Goal: Check status: Check status

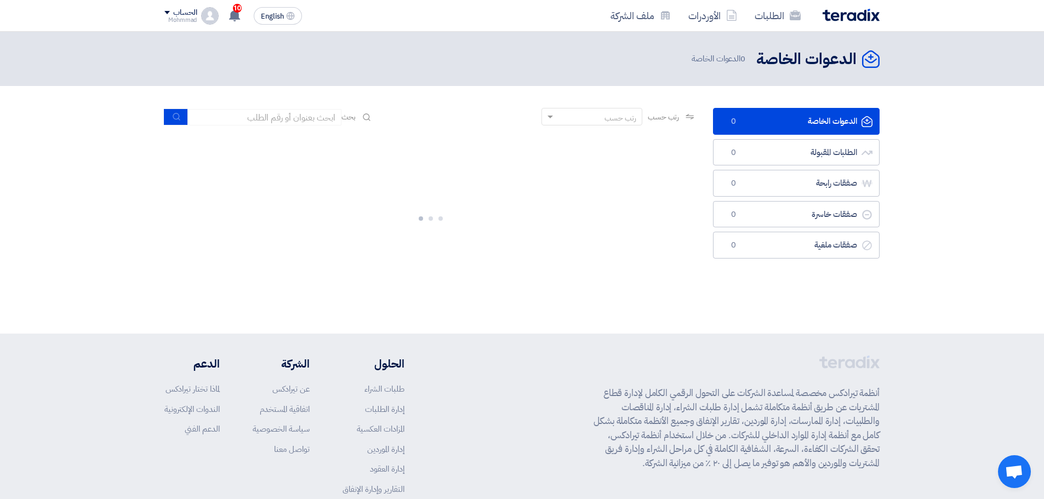
click at [285, 114] on input at bounding box center [264, 117] width 153 height 16
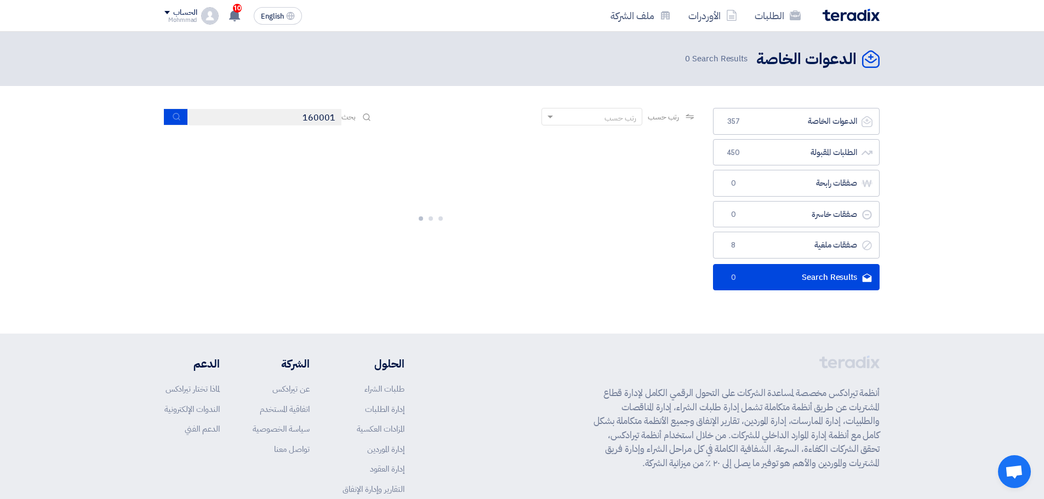
click at [322, 117] on input "160001" at bounding box center [264, 117] width 153 height 16
type input "16001"
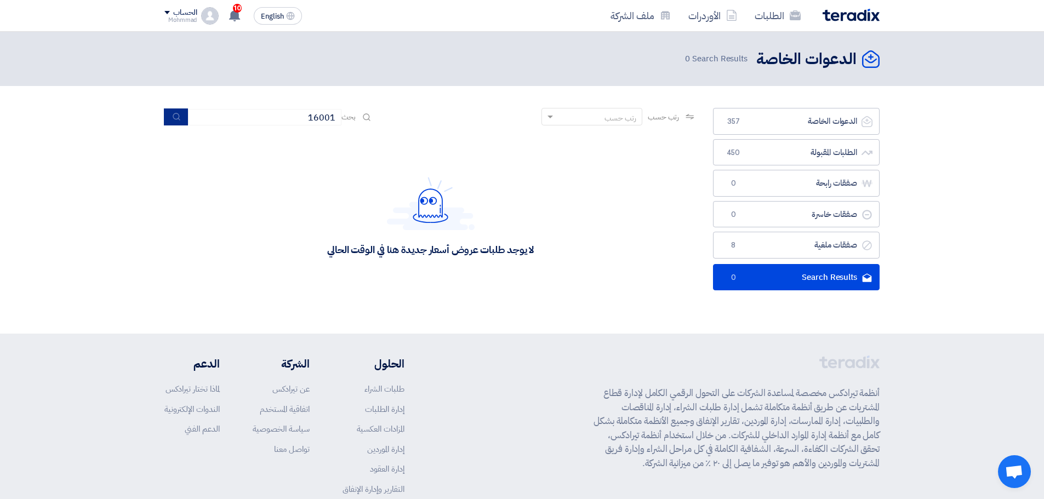
click at [168, 118] on button "submit" at bounding box center [176, 116] width 24 height 17
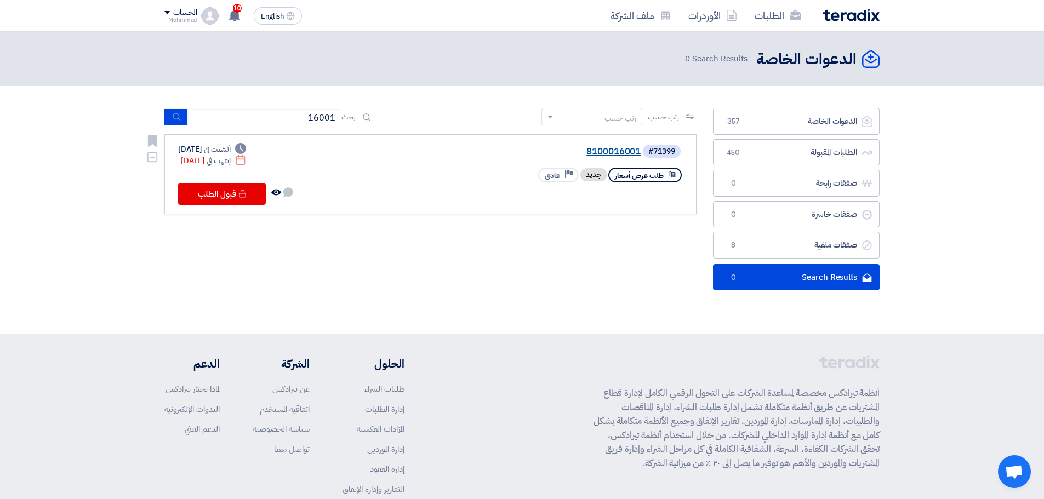
click at [615, 148] on link "8100016001" at bounding box center [530, 152] width 219 height 10
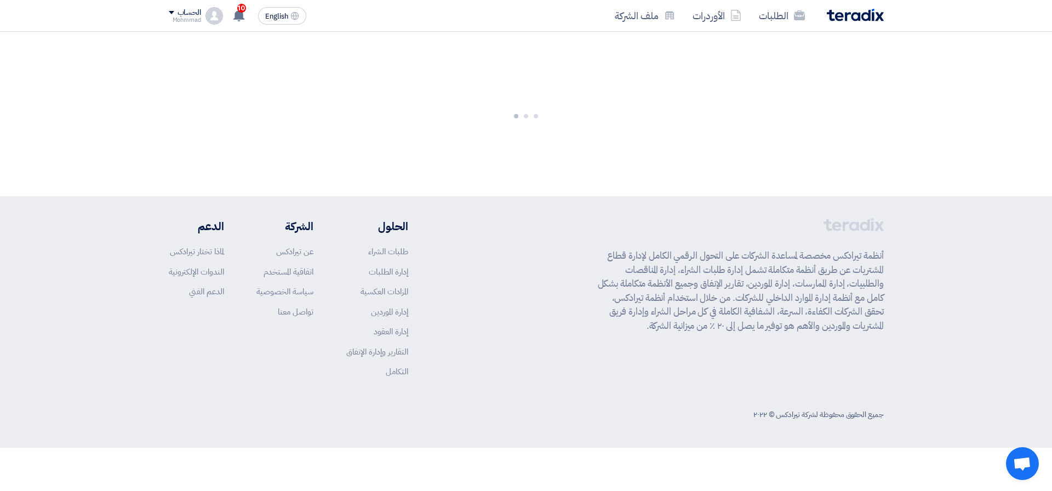
click at [611, 151] on div at bounding box center [526, 114] width 1052 height 164
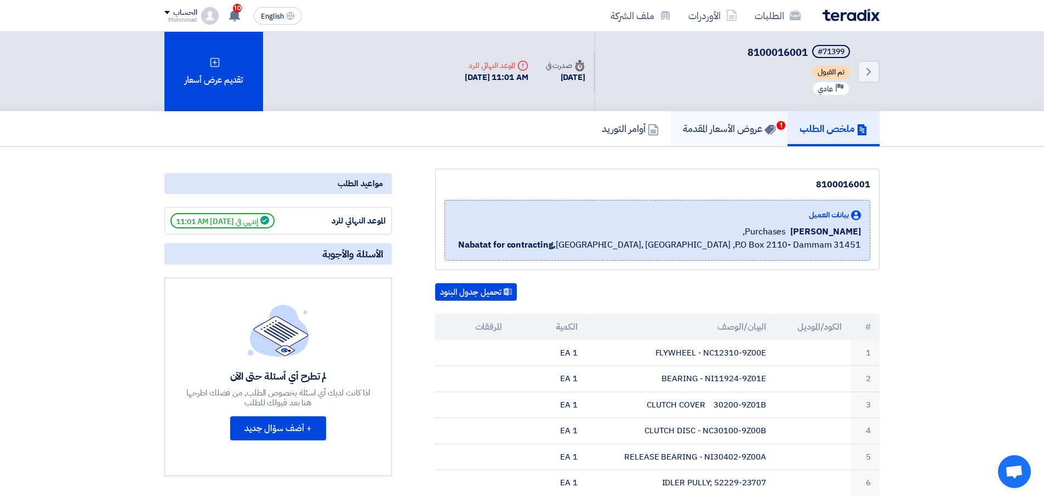
click at [726, 123] on h5 "عروض الأسعار المقدمة 1" at bounding box center [729, 128] width 93 height 13
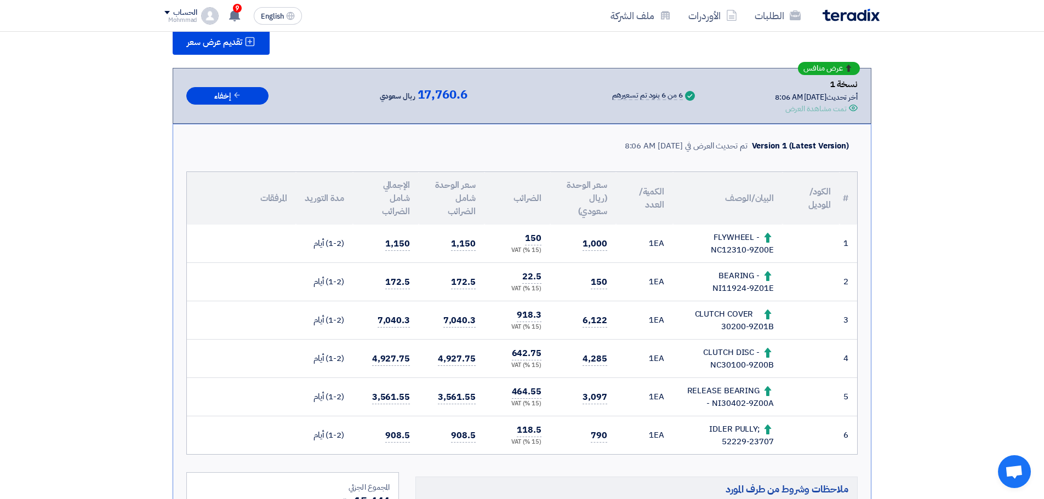
scroll to position [164, 0]
